Goal: Complete application form

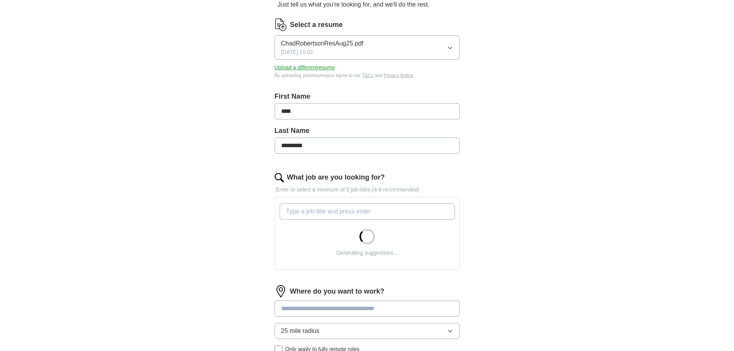
scroll to position [116, 0]
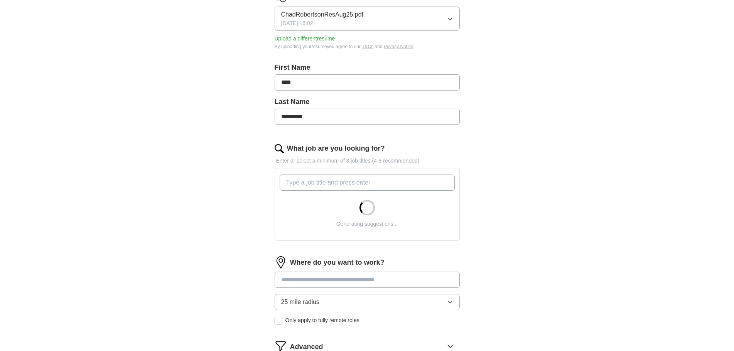
click at [289, 182] on input "What job are you looking for?" at bounding box center [367, 183] width 175 height 16
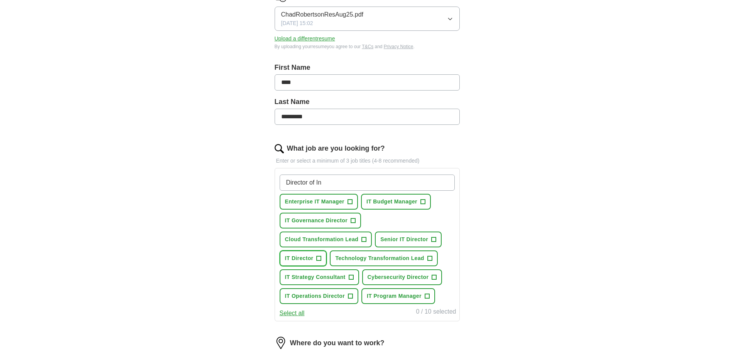
click at [314, 257] on button "IT Director +" at bounding box center [303, 259] width 47 height 16
click at [345, 296] on button "IT Operations Director +" at bounding box center [319, 297] width 79 height 16
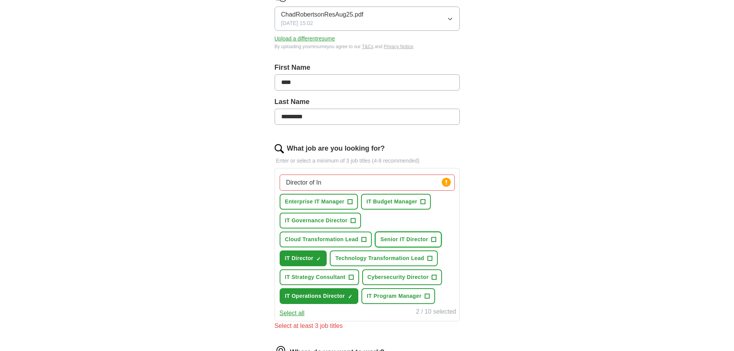
click at [420, 237] on span "Senior IT Director" at bounding box center [404, 240] width 48 height 8
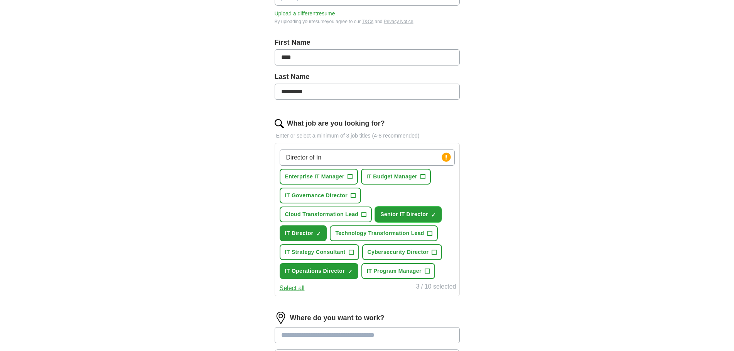
scroll to position [154, 0]
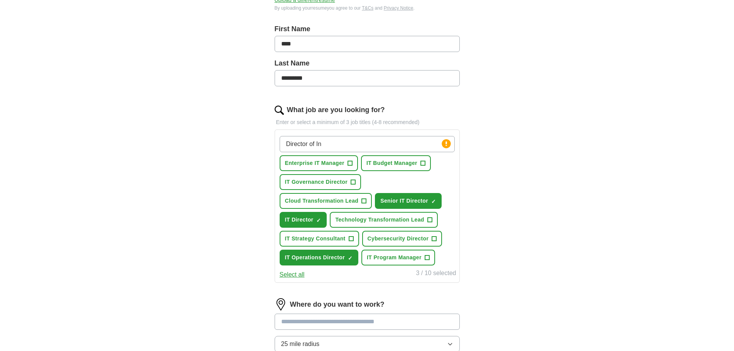
drag, startPoint x: 335, startPoint y: 144, endPoint x: 265, endPoint y: 142, distance: 69.9
click at [265, 142] on div "Let ApplyIQ do the hard work of searching and applying for jobs. Just tell us w…" at bounding box center [367, 181] width 247 height 538
click at [350, 162] on span "+" at bounding box center [350, 164] width 5 height 6
drag, startPoint x: 400, startPoint y: 140, endPoint x: 251, endPoint y: 140, distance: 148.5
click at [251, 142] on div "Let ApplyIQ do the hard work of searching and applying for jobs. Just tell us w…" at bounding box center [367, 181] width 247 height 538
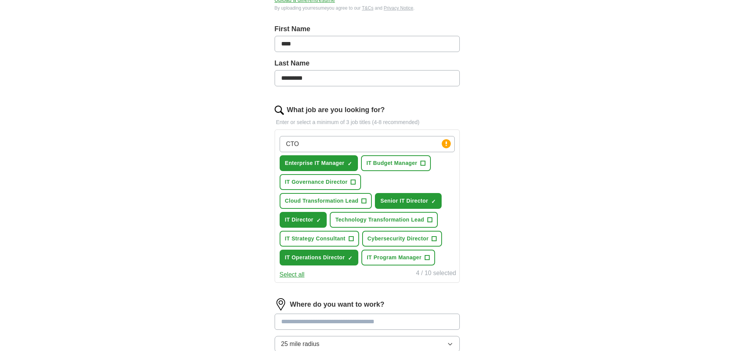
drag, startPoint x: 318, startPoint y: 144, endPoint x: 265, endPoint y: 138, distance: 53.3
click at [265, 138] on div "Let ApplyIQ do the hard work of searching and applying for jobs. Just tell us w…" at bounding box center [367, 181] width 247 height 538
type input "CIO"
type input "CTO"
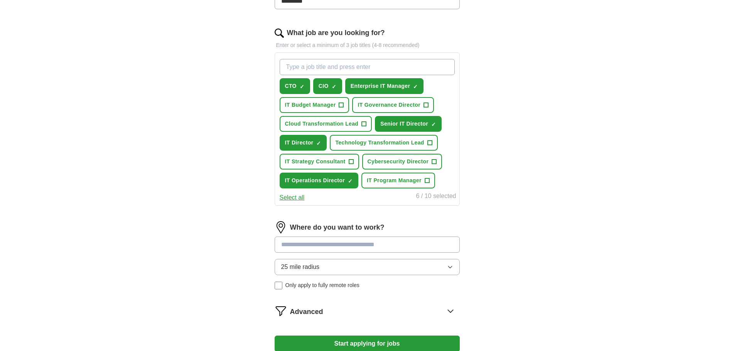
scroll to position [270, 0]
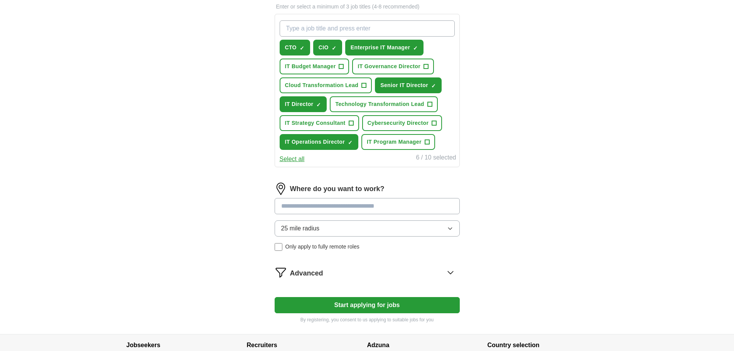
click at [309, 206] on input at bounding box center [367, 206] width 185 height 16
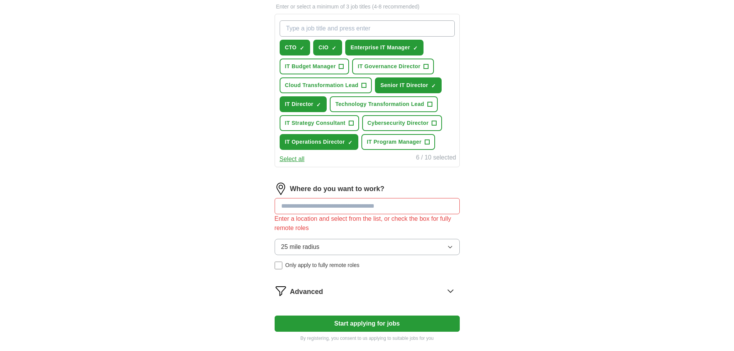
click at [336, 233] on div "Where do you want to work? Enter a location and select from the list, or check …" at bounding box center [367, 229] width 185 height 93
click at [329, 243] on button "25 mile radius" at bounding box center [367, 247] width 185 height 16
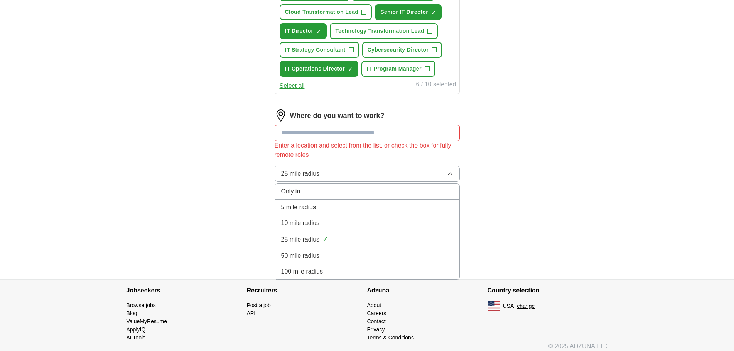
scroll to position [347, 0]
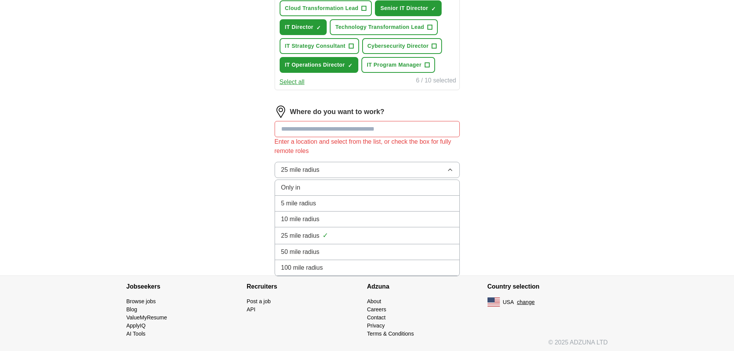
click at [330, 254] on div "50 mile radius" at bounding box center [367, 252] width 172 height 9
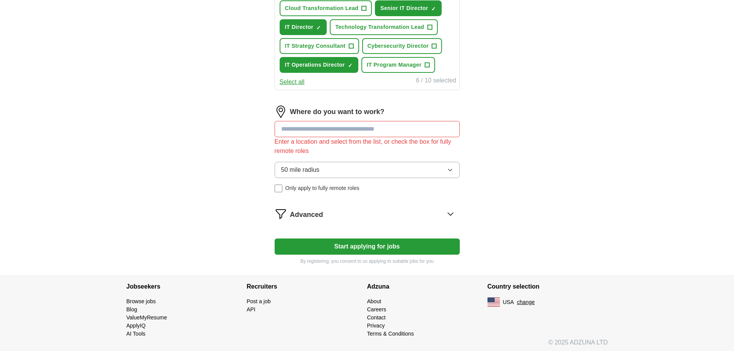
click at [285, 132] on input at bounding box center [367, 129] width 185 height 16
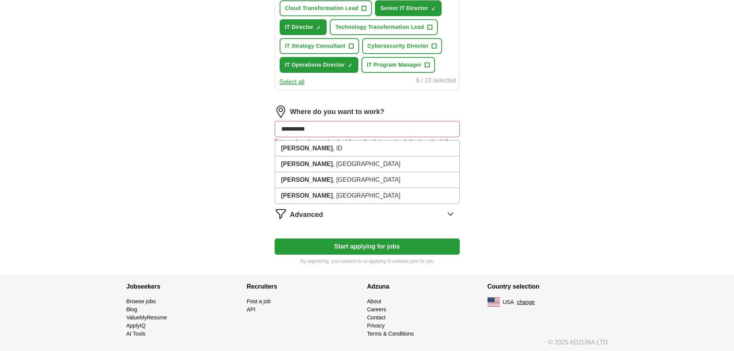
type input "**********"
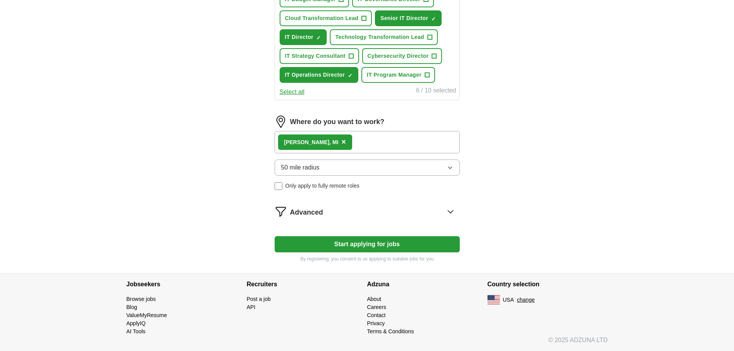
click at [407, 215] on form "Select a resume ChadRobertsonResAug25.pdf [DATE] 15:02 Upload a different resum…" at bounding box center [367, 15] width 185 height 495
click at [406, 213] on div "Advanced" at bounding box center [375, 212] width 170 height 12
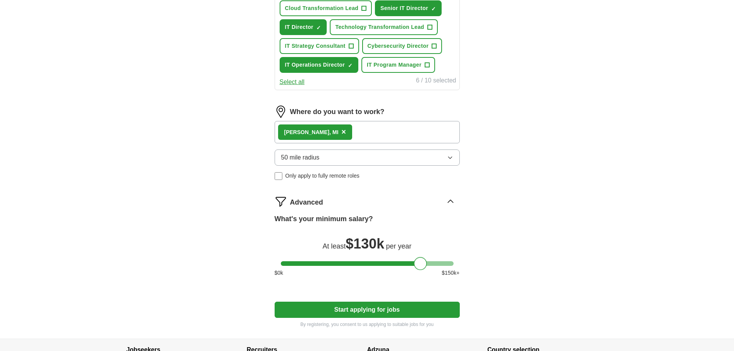
drag, startPoint x: 290, startPoint y: 264, endPoint x: 423, endPoint y: 263, distance: 133.1
click at [423, 263] on div at bounding box center [420, 263] width 13 height 13
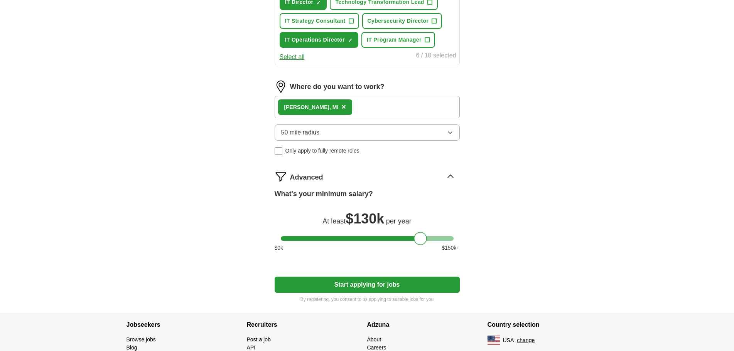
scroll to position [386, 0]
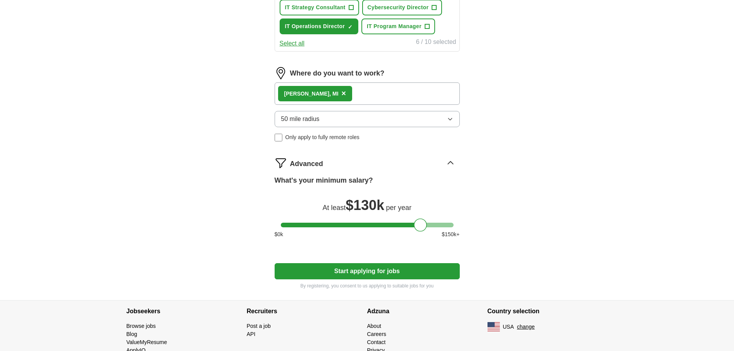
click at [373, 272] on button "Start applying for jobs" at bounding box center [367, 272] width 185 height 16
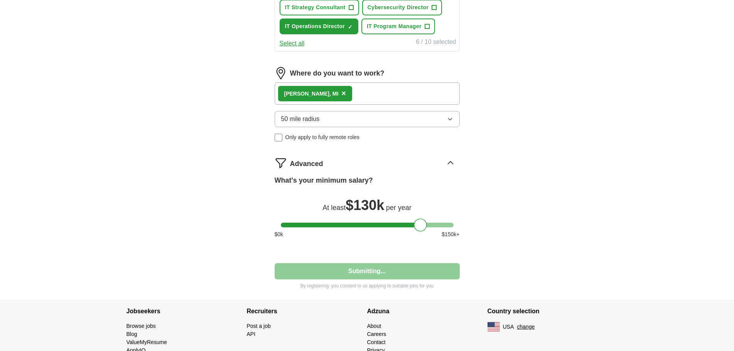
select select "**"
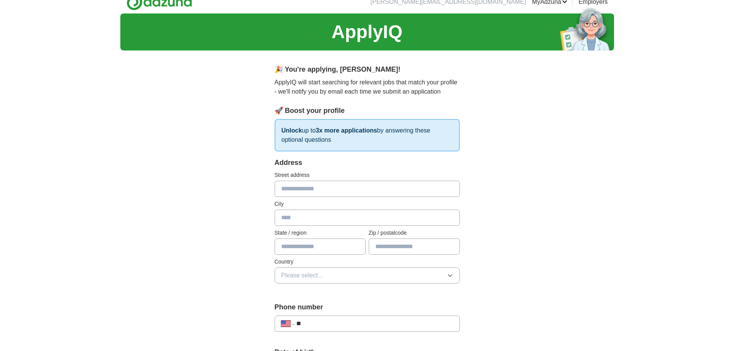
scroll to position [0, 0]
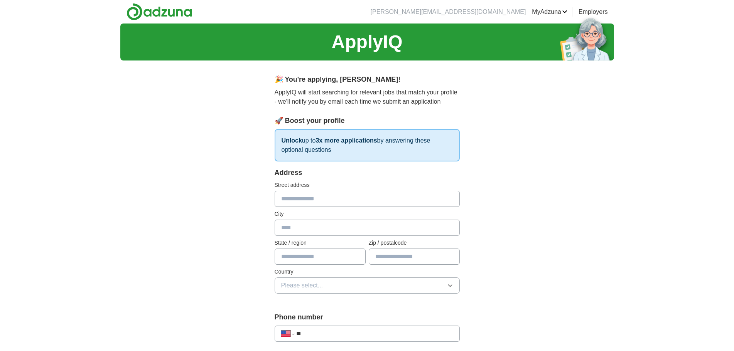
click at [321, 200] on input "text" at bounding box center [367, 199] width 185 height 16
type input "**********"
type input "********"
type input "**"
type input "*****"
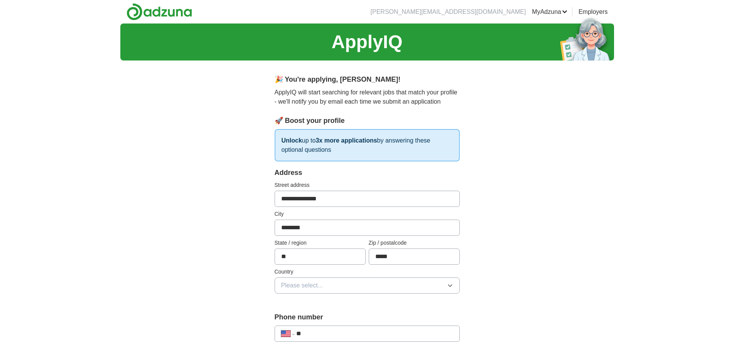
type input "**********"
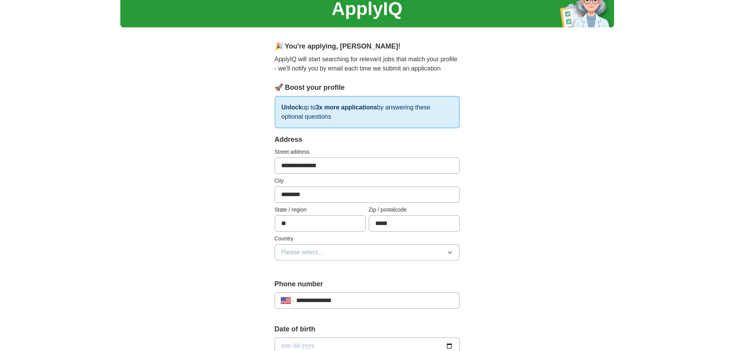
scroll to position [77, 0]
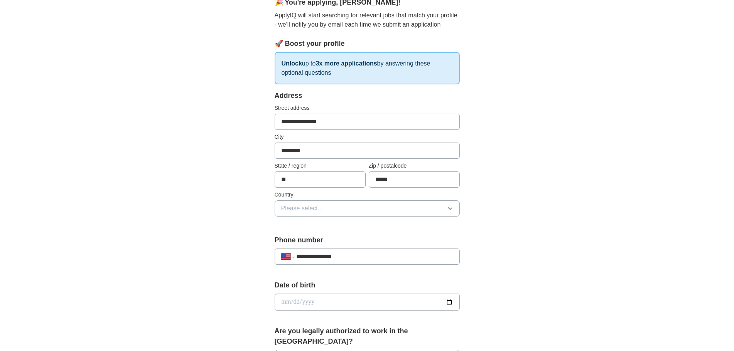
click at [341, 207] on button "Please select..." at bounding box center [367, 209] width 185 height 16
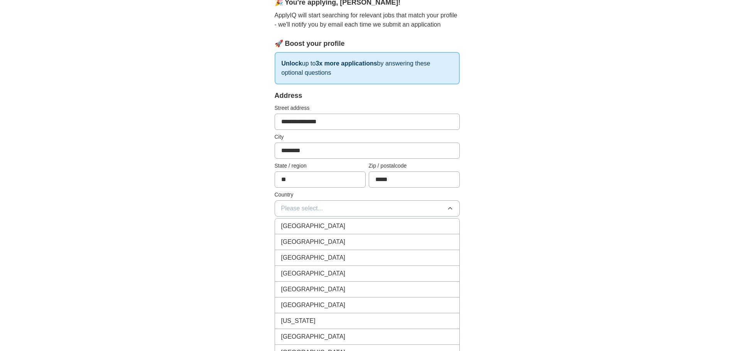
click at [337, 237] on li "[GEOGRAPHIC_DATA]" at bounding box center [367, 243] width 184 height 16
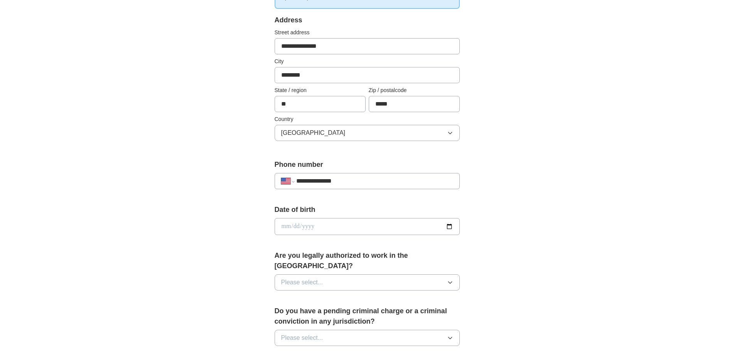
scroll to position [154, 0]
click at [334, 225] on input "date" at bounding box center [367, 225] width 185 height 17
click at [451, 224] on input "date" at bounding box center [367, 225] width 185 height 17
type input "**********"
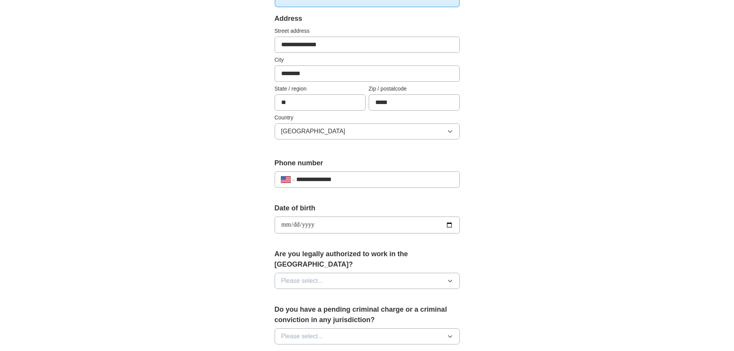
click at [316, 277] on span "Please select..." at bounding box center [302, 281] width 42 height 9
click at [301, 294] on div "Yes" at bounding box center [367, 298] width 172 height 9
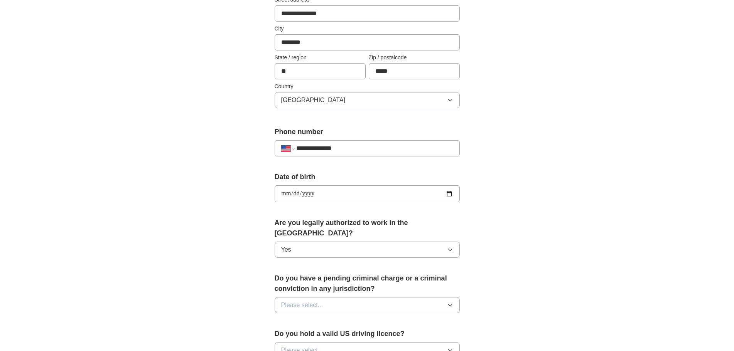
scroll to position [232, 0]
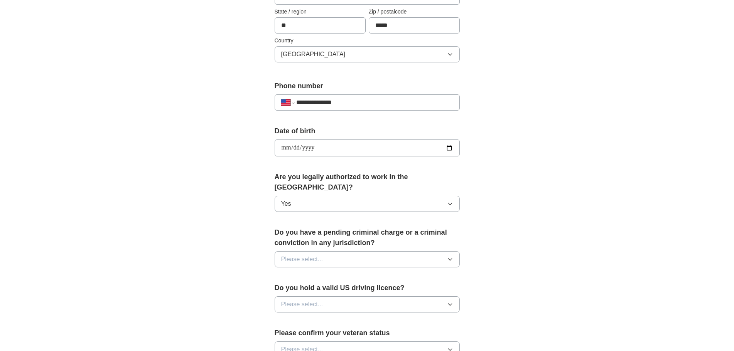
click at [322, 255] on span "Please select..." at bounding box center [302, 259] width 42 height 9
click at [313, 289] on div "No" at bounding box center [367, 293] width 172 height 9
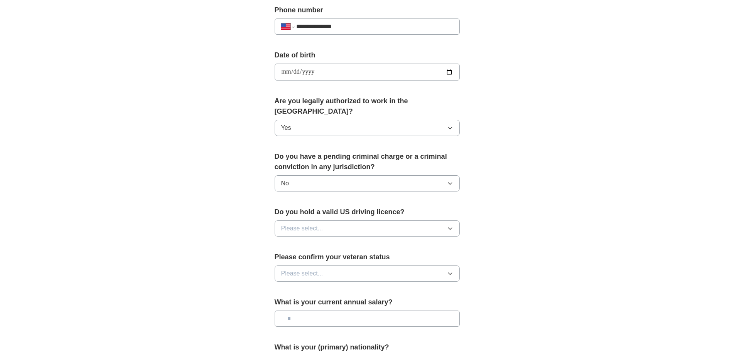
scroll to position [309, 0]
click at [324, 221] on button "Please select..." at bounding box center [367, 228] width 185 height 16
click at [312, 241] on div "Yes" at bounding box center [367, 245] width 172 height 9
click at [326, 265] on button "Please select..." at bounding box center [367, 273] width 185 height 16
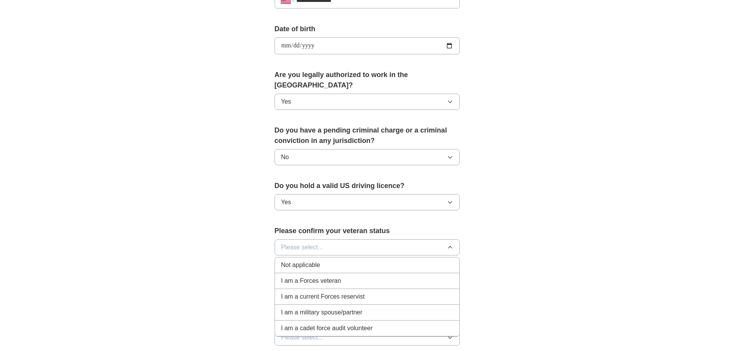
scroll to position [347, 0]
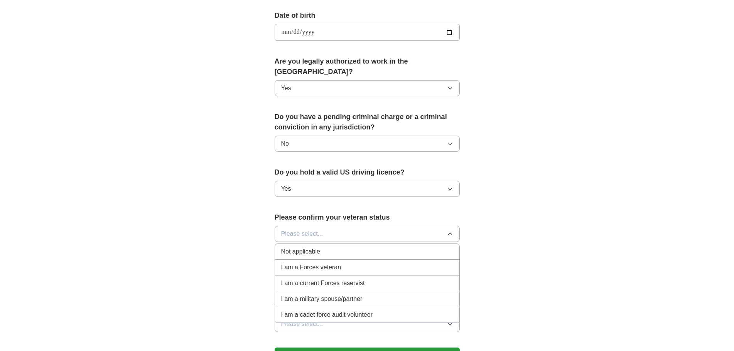
click at [319, 247] on span "Not applicable" at bounding box center [300, 251] width 39 height 9
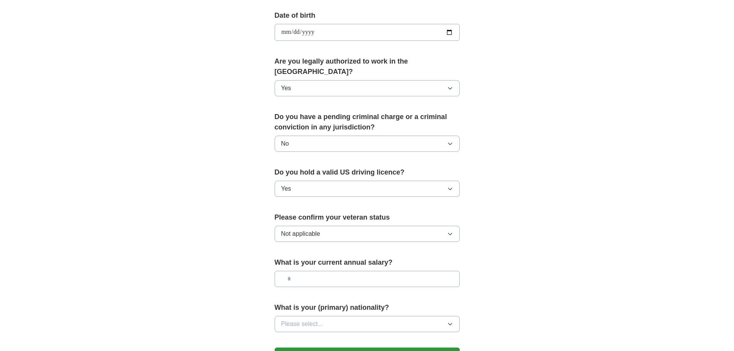
click at [326, 271] on input "text" at bounding box center [367, 279] width 185 height 16
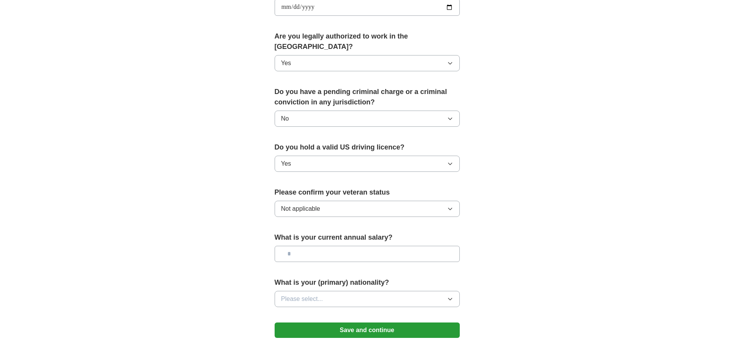
scroll to position [386, 0]
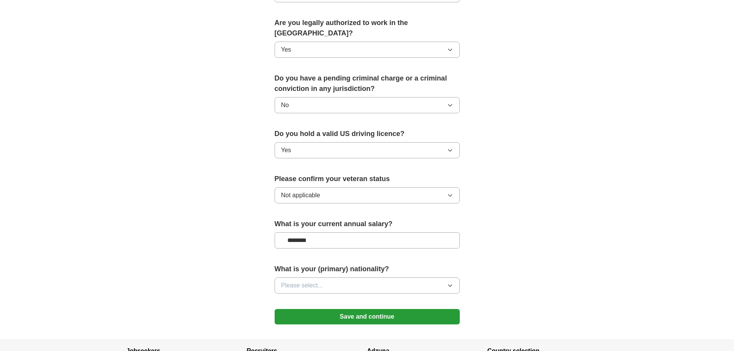
type input "********"
click at [343, 278] on button "Please select..." at bounding box center [367, 286] width 185 height 16
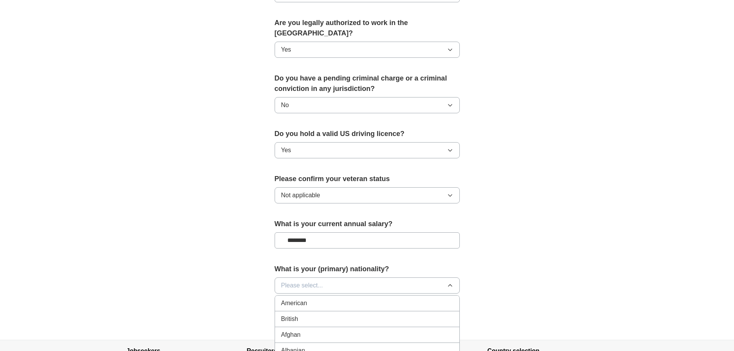
click at [348, 296] on li "American" at bounding box center [367, 304] width 184 height 16
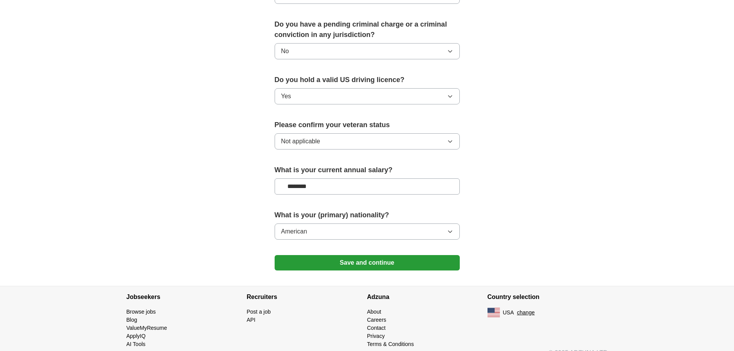
scroll to position [442, 0]
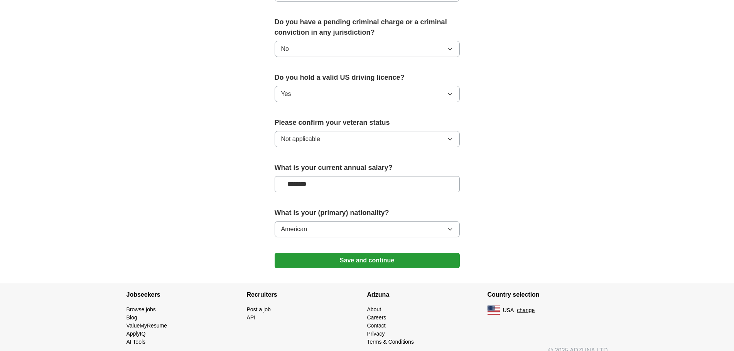
click at [355, 253] on button "Save and continue" at bounding box center [367, 260] width 185 height 15
